Goal: Information Seeking & Learning: Learn about a topic

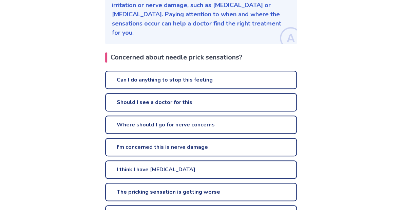
scroll to position [132, 0]
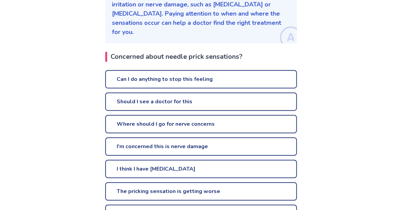
click at [137, 74] on link "Can I do anything to stop this feeling" at bounding box center [201, 79] width 192 height 18
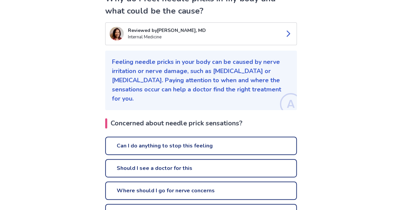
scroll to position [132, 0]
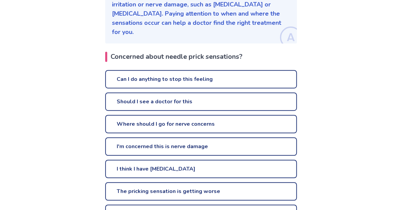
click at [148, 106] on link "Should I see a doctor for this" at bounding box center [201, 101] width 192 height 18
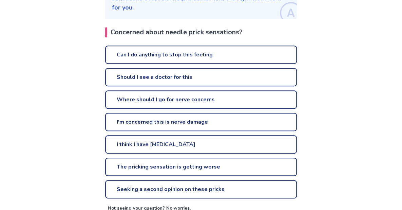
scroll to position [158, 0]
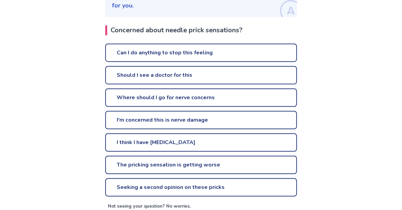
click at [150, 121] on link "I'm concerned this is nerve damage" at bounding box center [201, 120] width 192 height 18
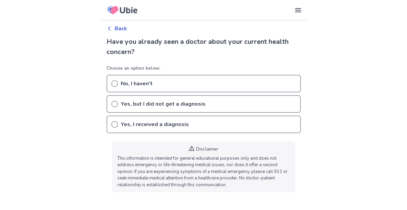
click at [118, 104] on div "Yes, but I did not get a diagnosis" at bounding box center [204, 104] width 195 height 18
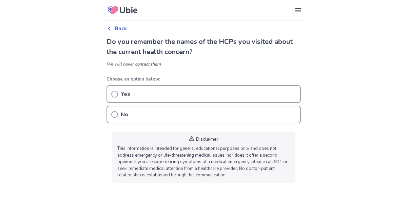
click at [117, 113] on icon at bounding box center [114, 114] width 7 height 7
